Goal: Navigation & Orientation: Find specific page/section

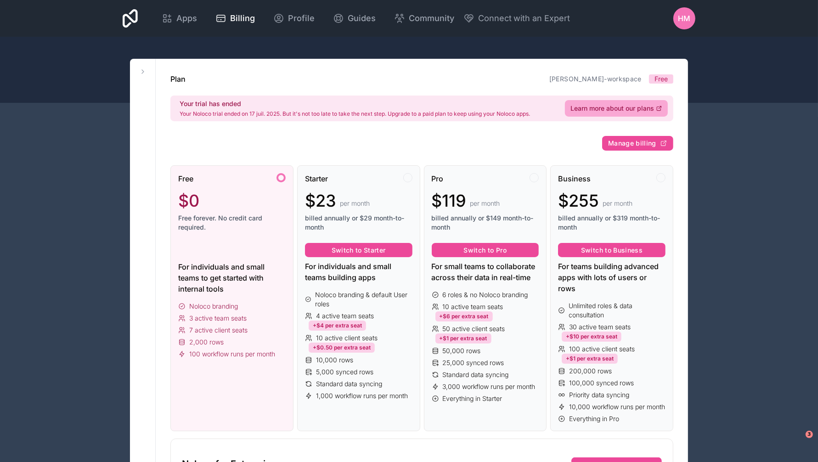
click at [178, 18] on span "Apps" at bounding box center [186, 18] width 21 height 13
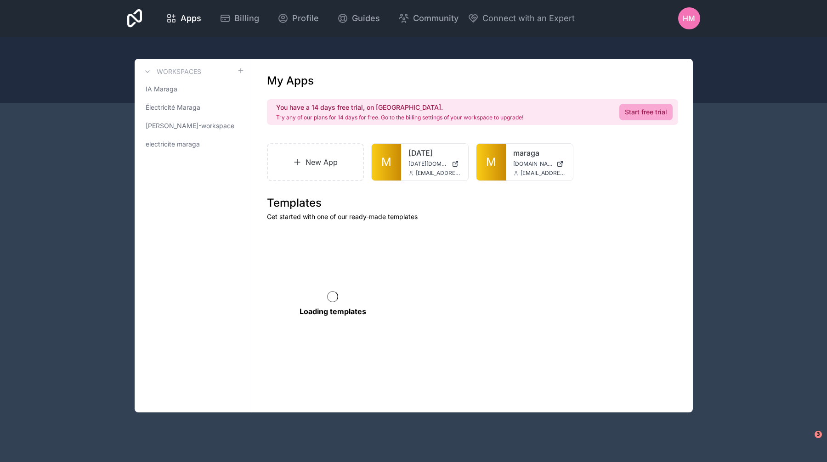
click at [169, 94] on link "IA Maraga" at bounding box center [193, 89] width 102 height 17
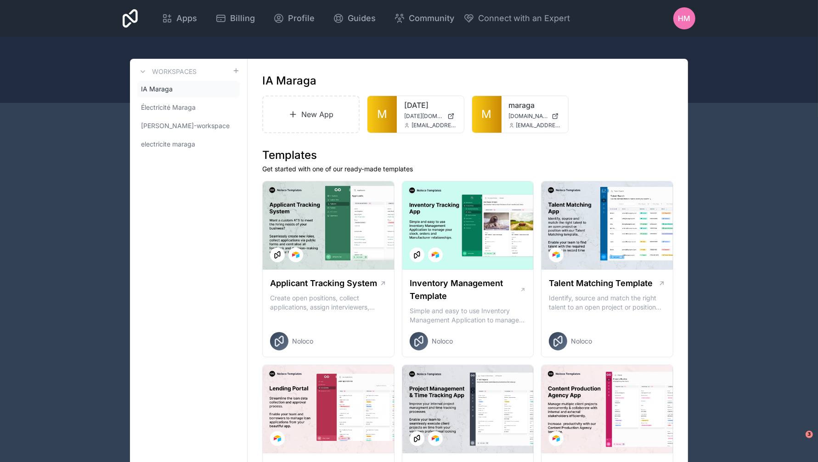
click at [480, 118] on link "M" at bounding box center [486, 114] width 29 height 37
